Goal: Task Accomplishment & Management: Manage account settings

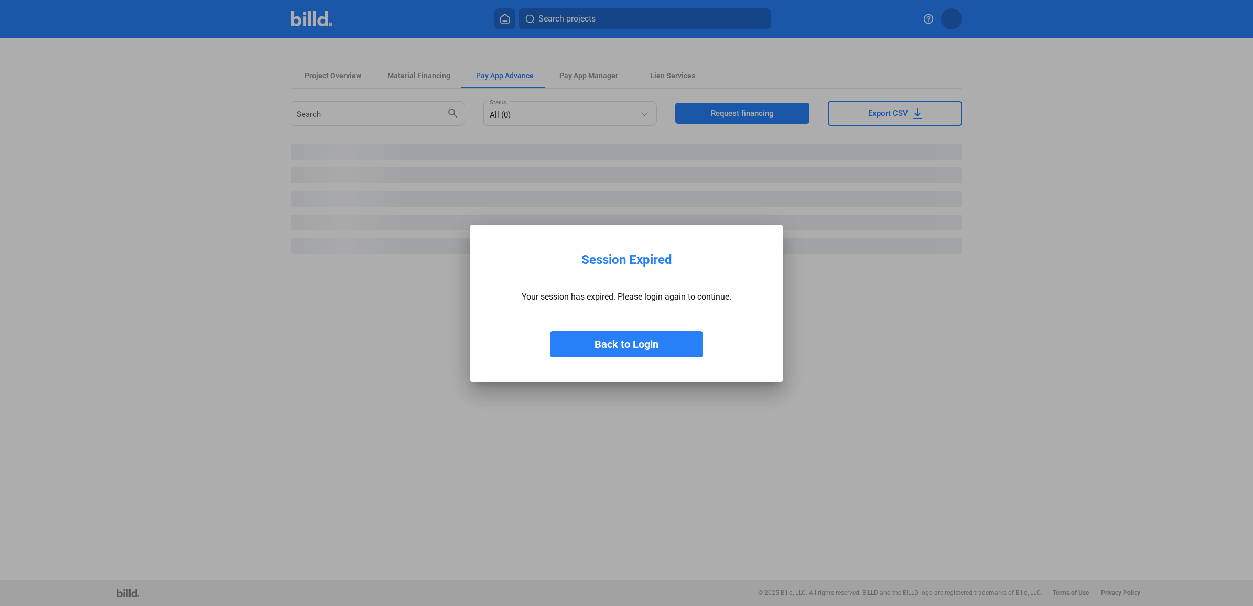
click at [594, 339] on button "Back to Login" at bounding box center [626, 344] width 153 height 26
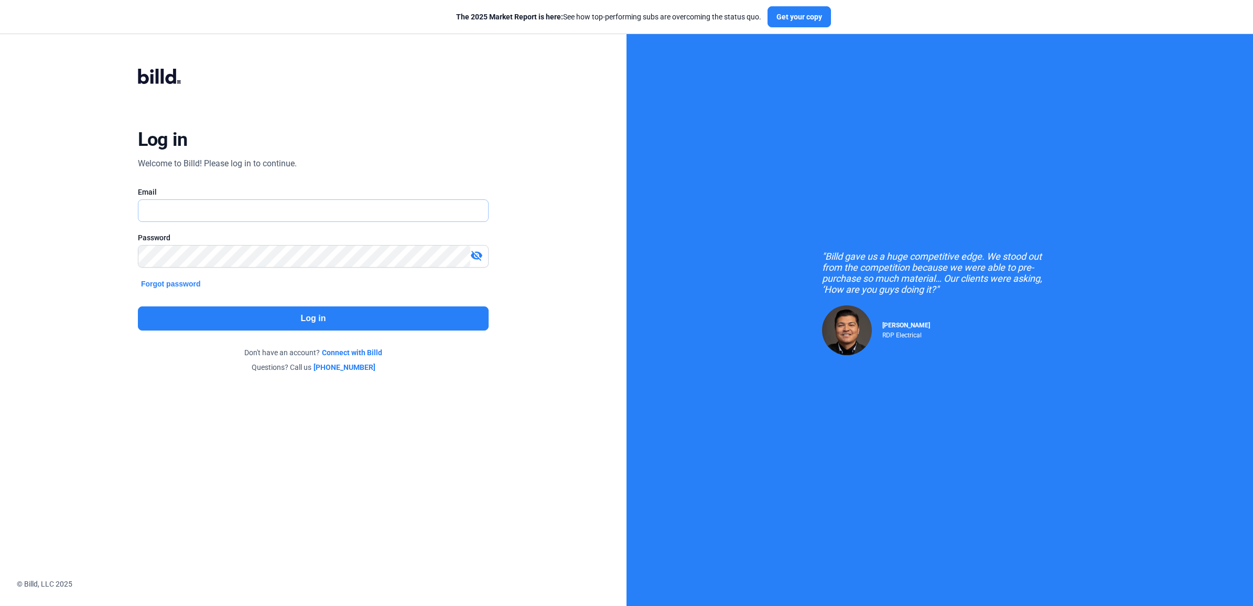
type input "[EMAIL_ADDRESS][DOMAIN_NAME]"
click at [305, 323] on button "Log in" at bounding box center [313, 318] width 351 height 24
